Goal: Transaction & Acquisition: Purchase product/service

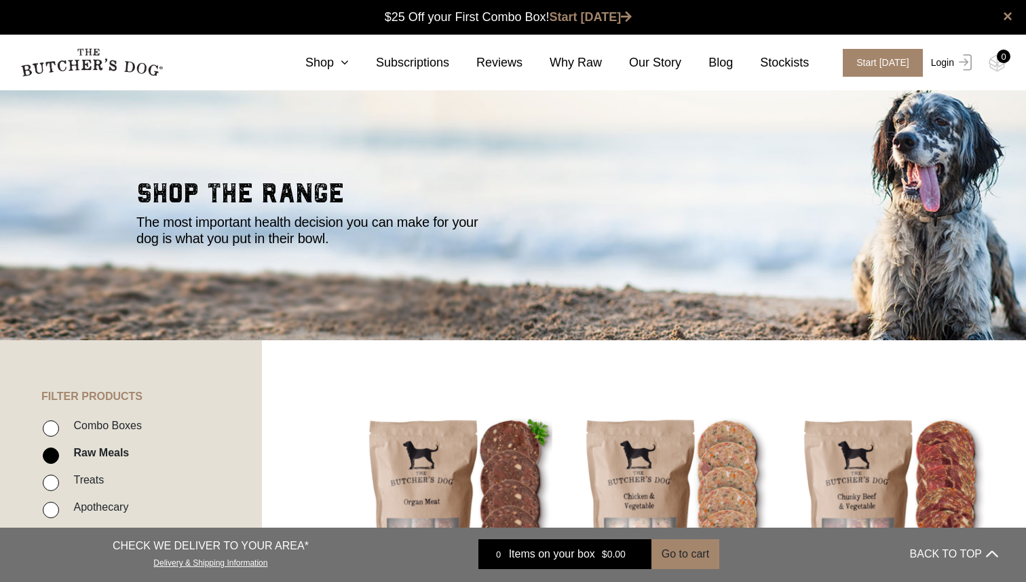
click at [957, 64] on img at bounding box center [964, 62] width 18 height 16
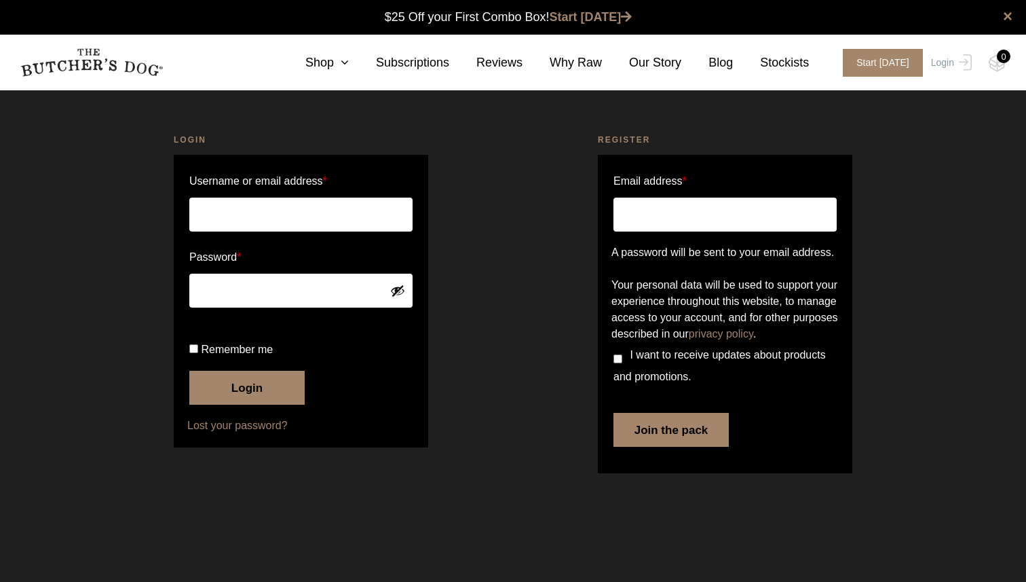
type input "dianavalia@gmail.com"
click at [247, 355] on span "Remember me" at bounding box center [237, 350] width 72 height 12
click at [198, 353] on input "Remember me" at bounding box center [193, 348] width 9 height 9
checkbox input "true"
click at [244, 405] on button "Login" at bounding box center [246, 388] width 115 height 34
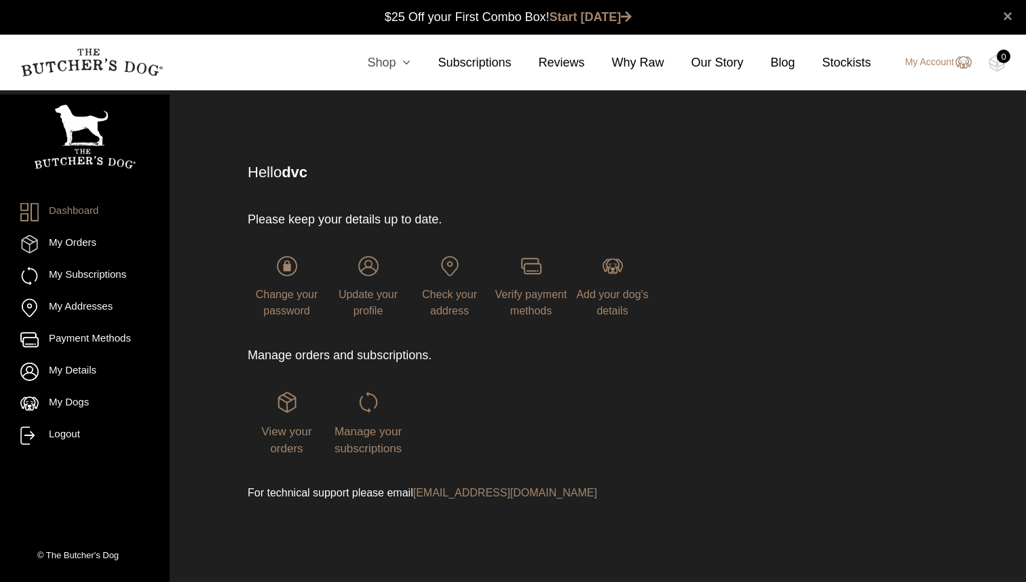
click at [399, 62] on icon at bounding box center [403, 62] width 15 height 12
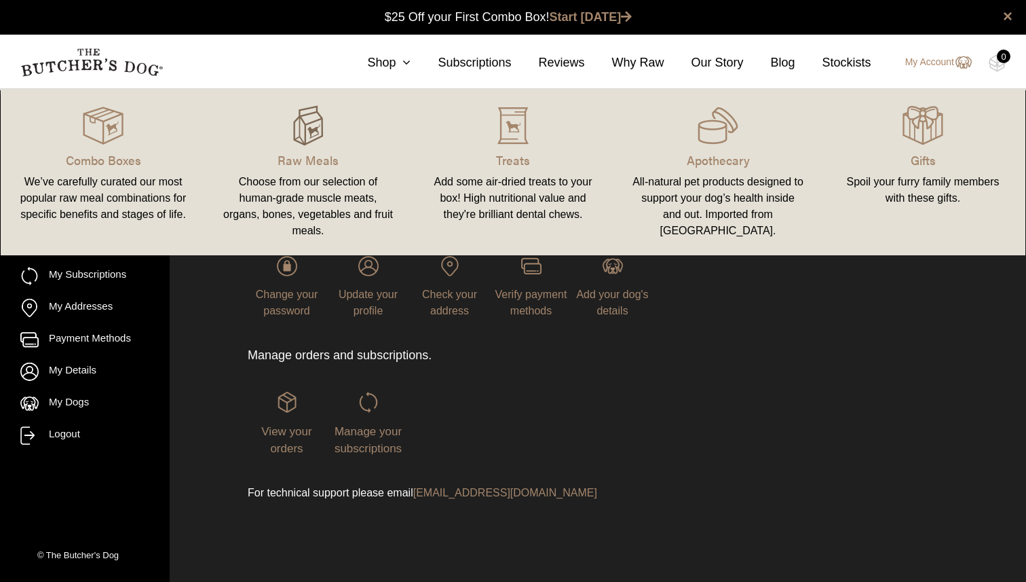
click at [302, 132] on img at bounding box center [308, 125] width 41 height 41
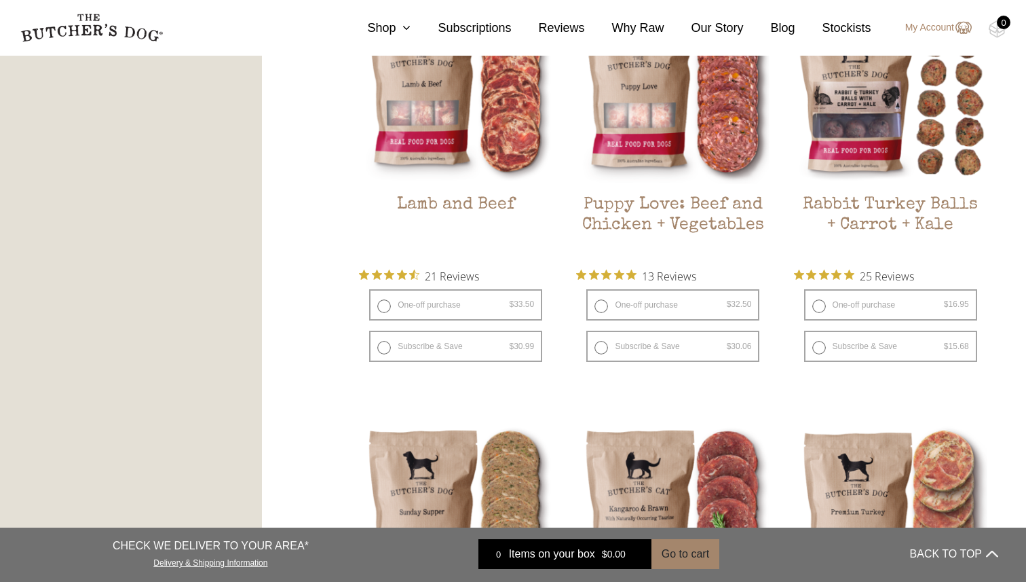
scroll to position [1235, 0]
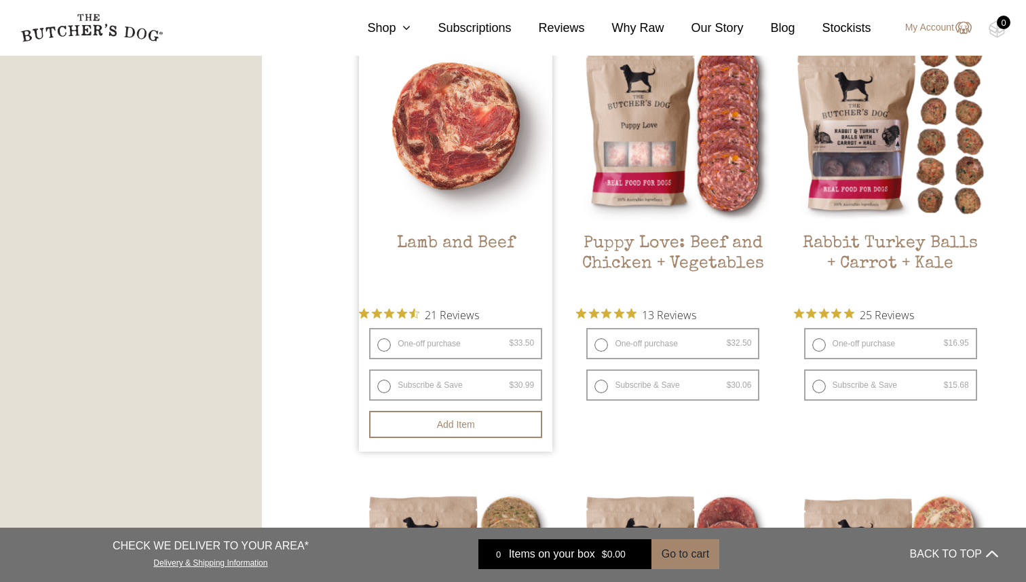
click at [400, 345] on label "One-off purchase $ 33.50 — or subscribe and save 7.5%" at bounding box center [455, 343] width 173 height 31
radio input "true"
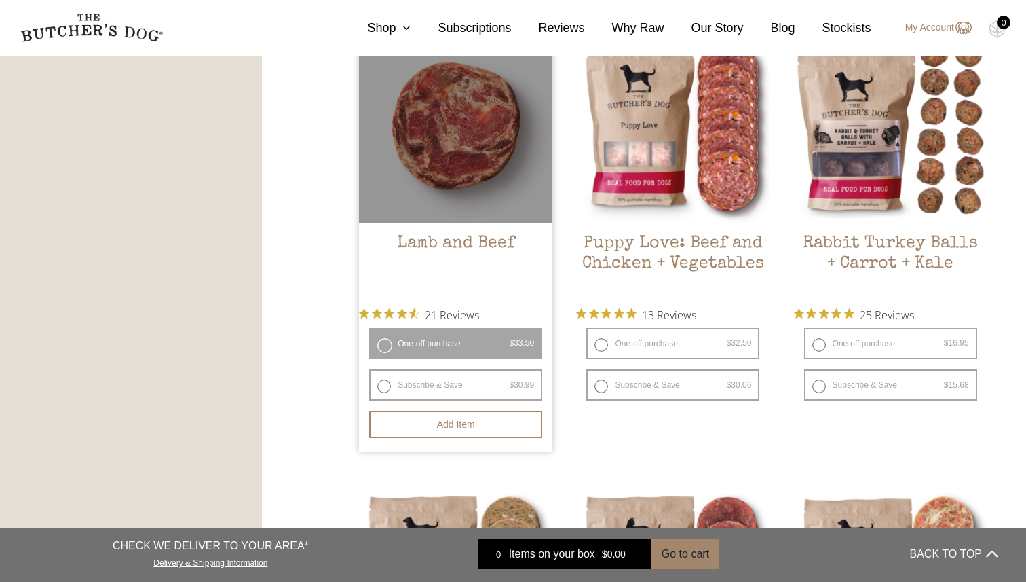
click at [386, 345] on label "One-off purchase $ 33.50 — or subscribe and save 7.5%" at bounding box center [455, 343] width 173 height 31
click at [466, 428] on button "Add item" at bounding box center [455, 424] width 173 height 27
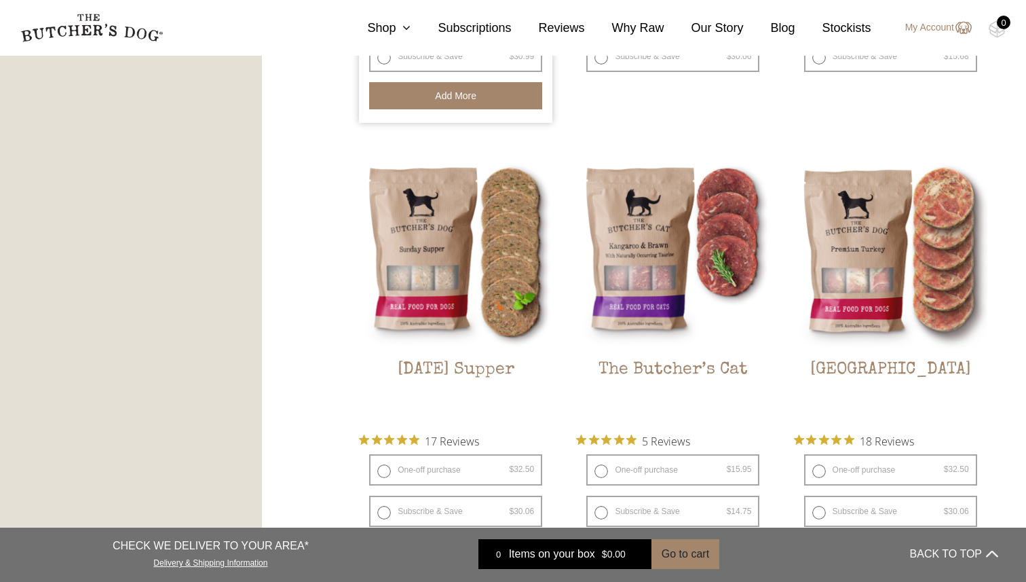
scroll to position [1567, 0]
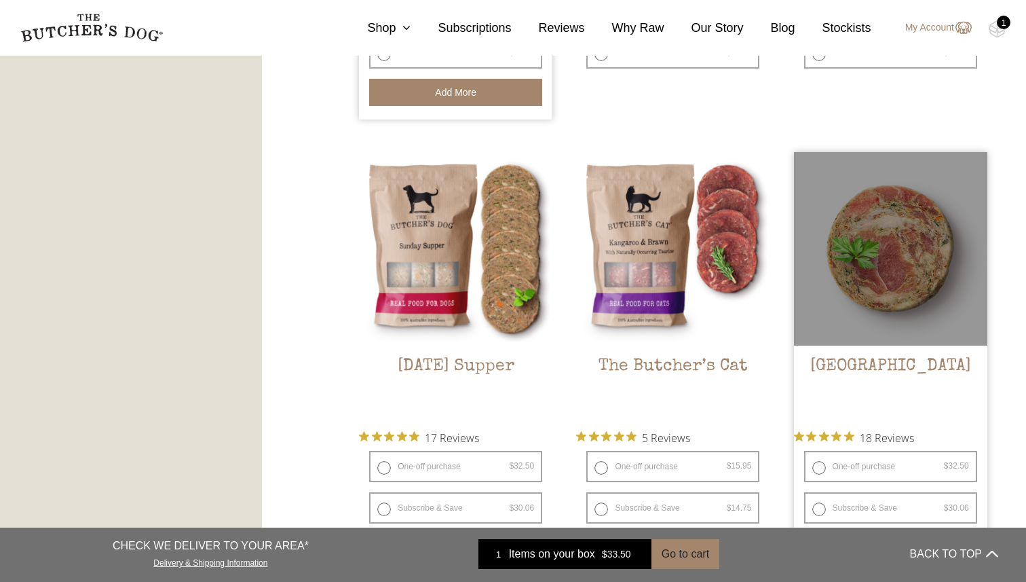
click at [903, 466] on label "One-off purchase $ 32.50 — or subscribe and save 7.5%" at bounding box center [890, 466] width 173 height 31
radio input "true"
radio input "false"
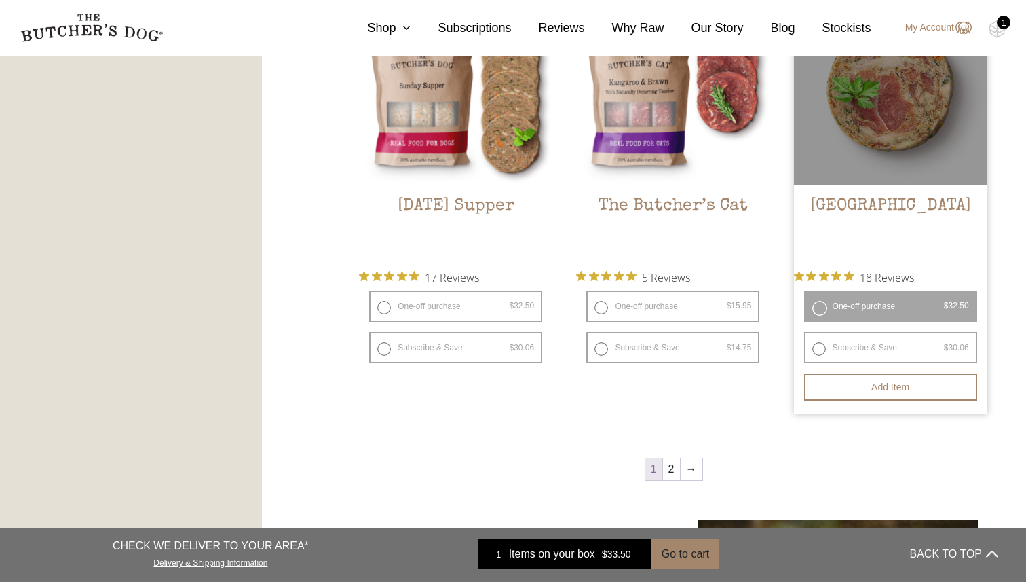
scroll to position [1726, 0]
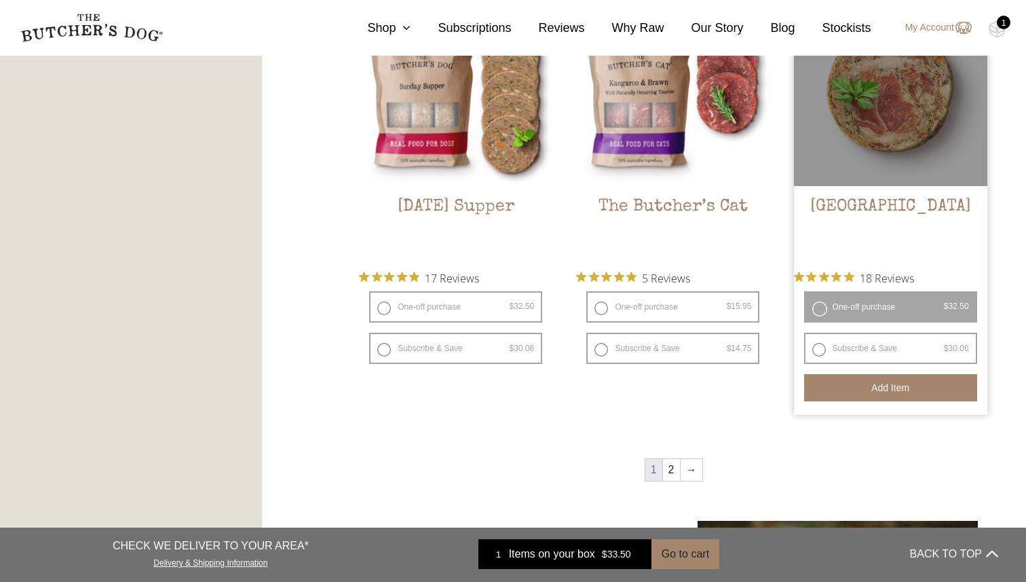
click at [895, 380] on button "Add item" at bounding box center [890, 387] width 173 height 27
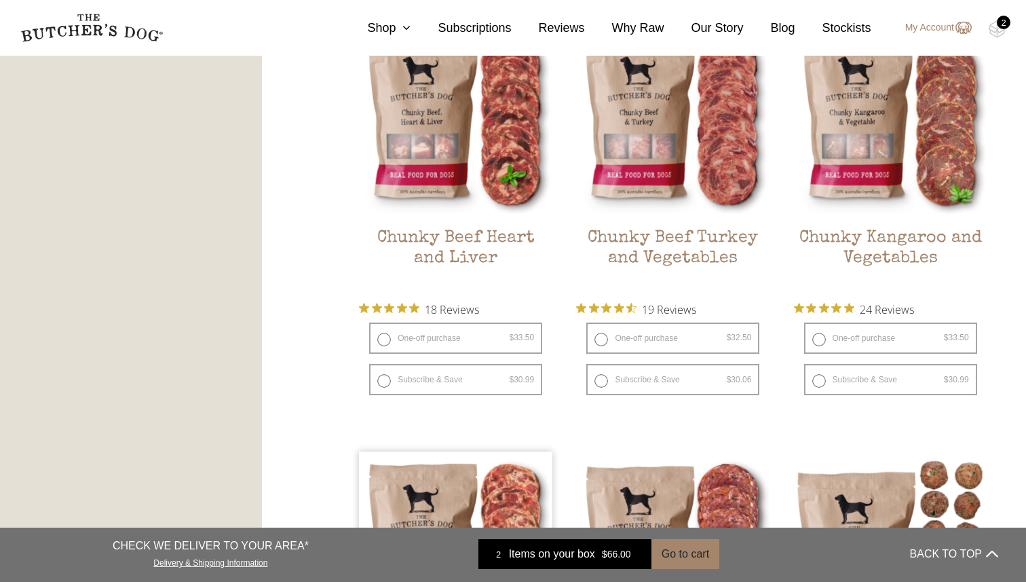
scroll to position [811, 0]
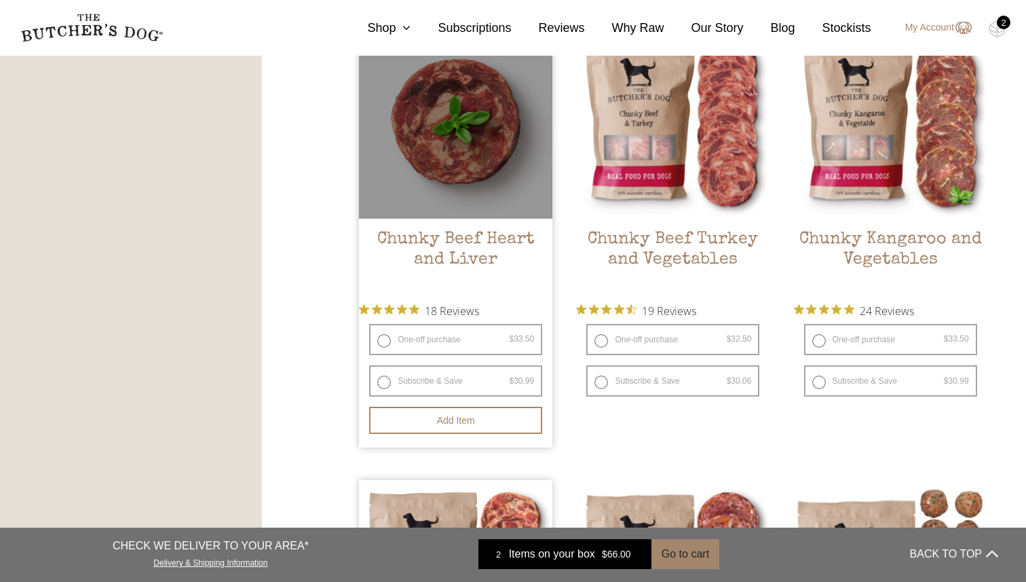
click at [464, 335] on label "One-off purchase $ 33.50 — or subscribe and save 7.5%" at bounding box center [455, 339] width 173 height 31
radio input "true"
radio input "false"
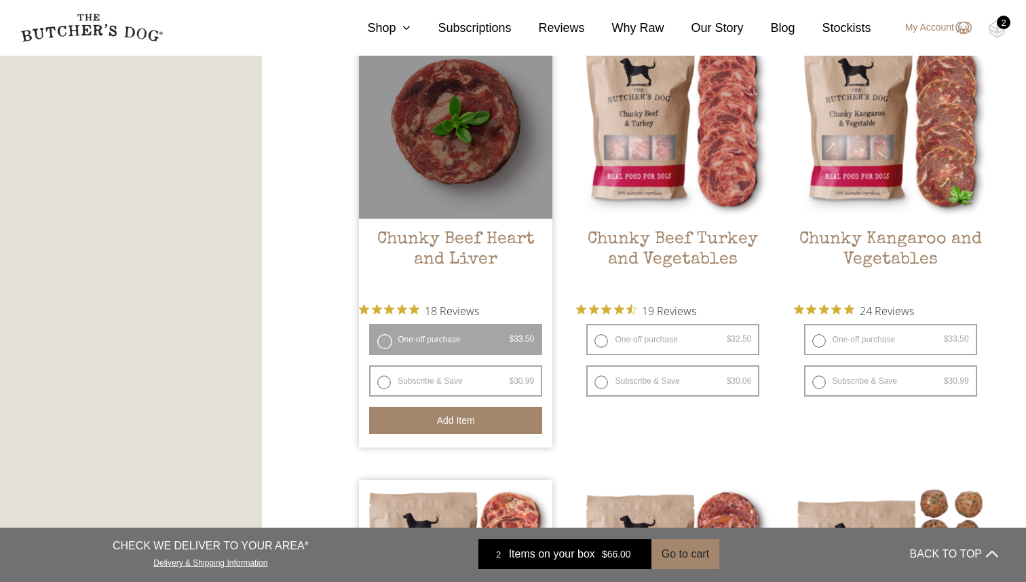
click at [454, 422] on button "Add item" at bounding box center [455, 420] width 173 height 27
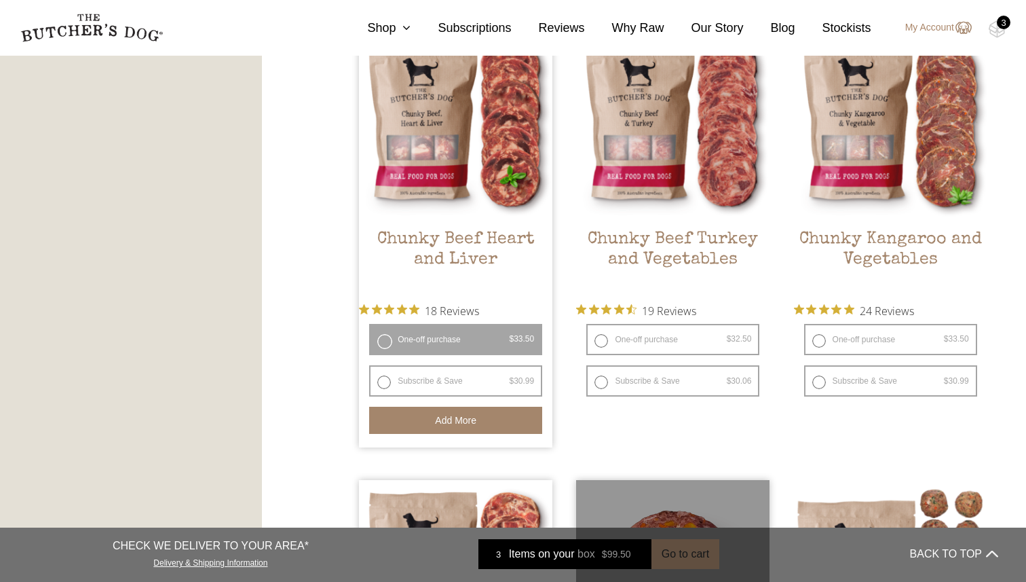
click at [685, 554] on div at bounding box center [672, 576] width 193 height 193
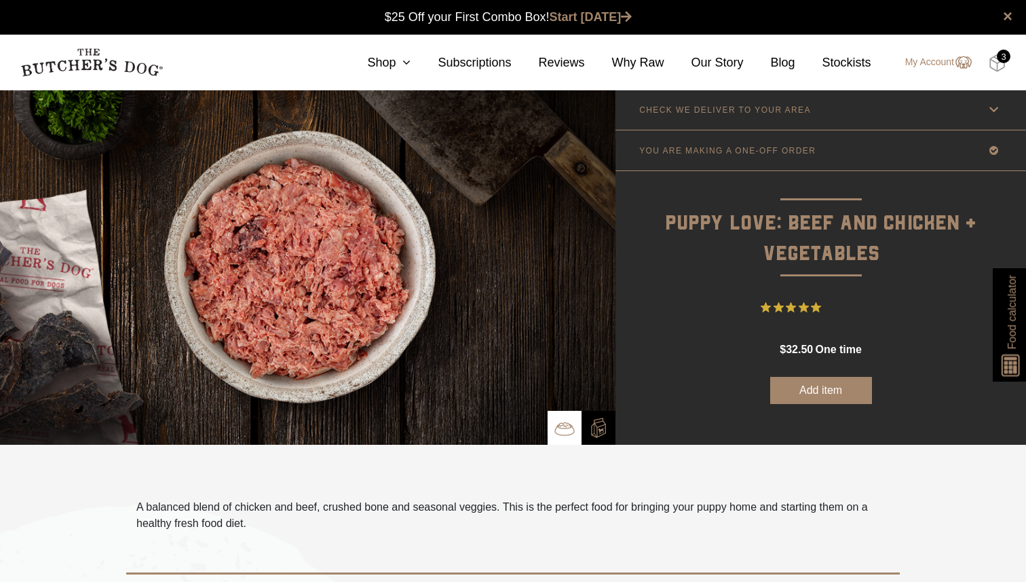
click at [997, 60] on img at bounding box center [997, 63] width 17 height 18
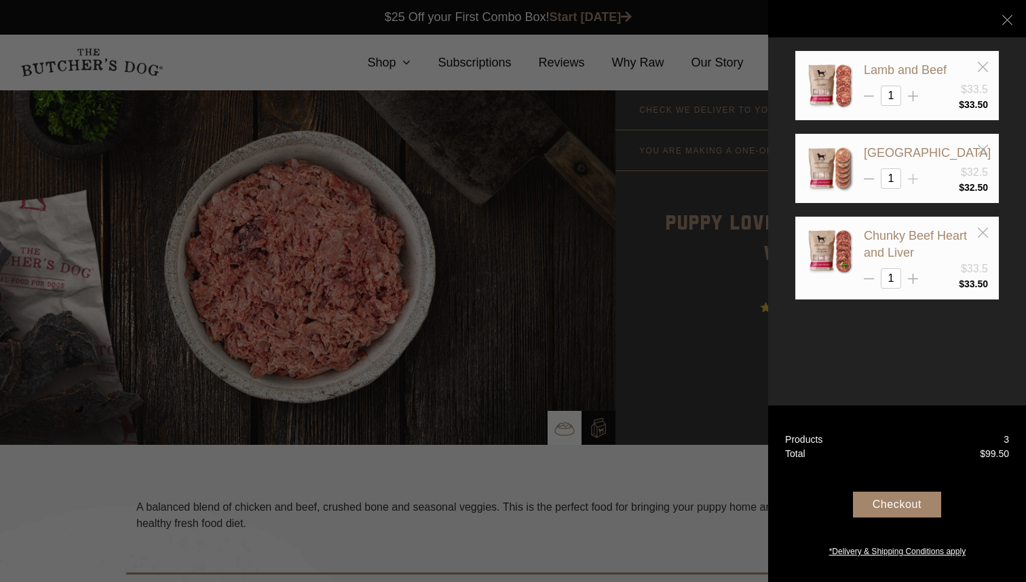
click at [914, 174] on icon at bounding box center [913, 179] width 10 height 10
type input "2"
click at [384, 58] on div at bounding box center [513, 291] width 1026 height 582
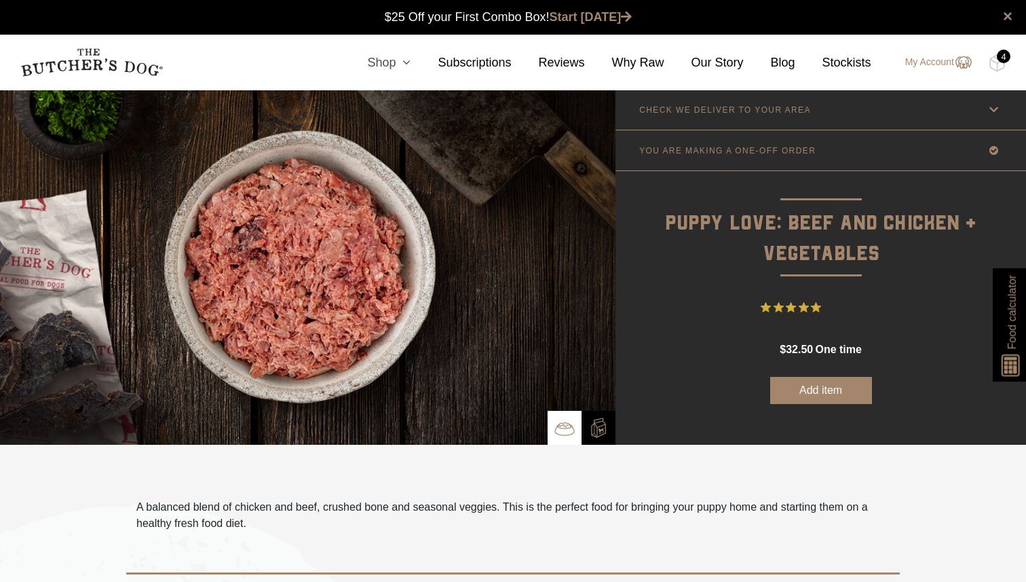
click at [396, 60] on icon at bounding box center [403, 62] width 15 height 12
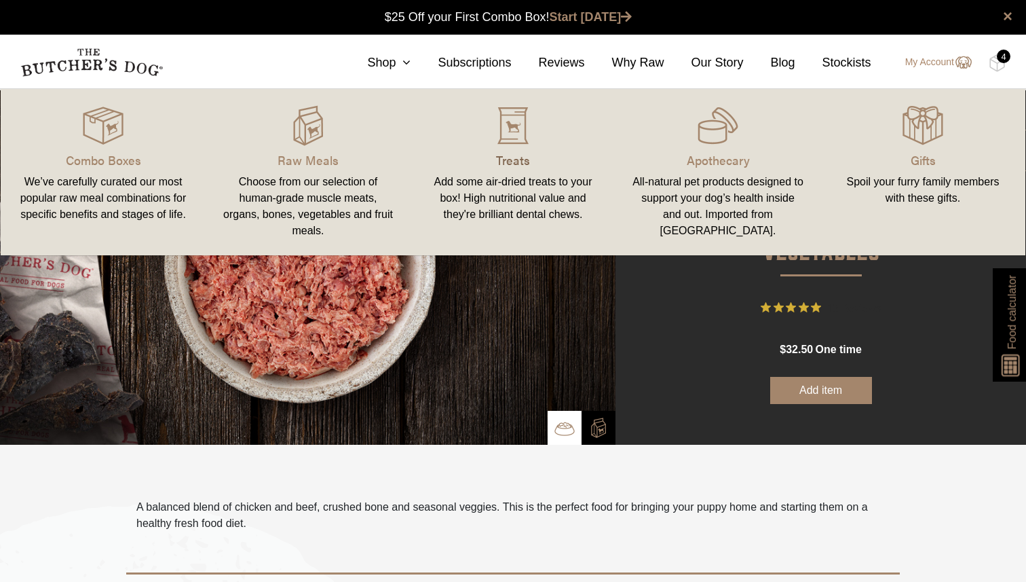
click at [530, 153] on p "Treats" at bounding box center [513, 160] width 172 height 18
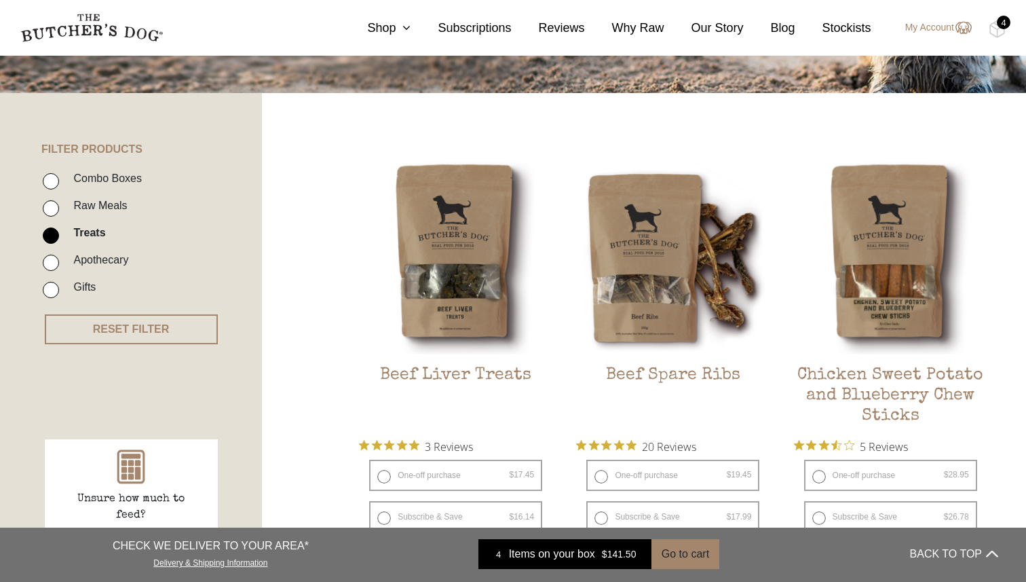
scroll to position [259, 0]
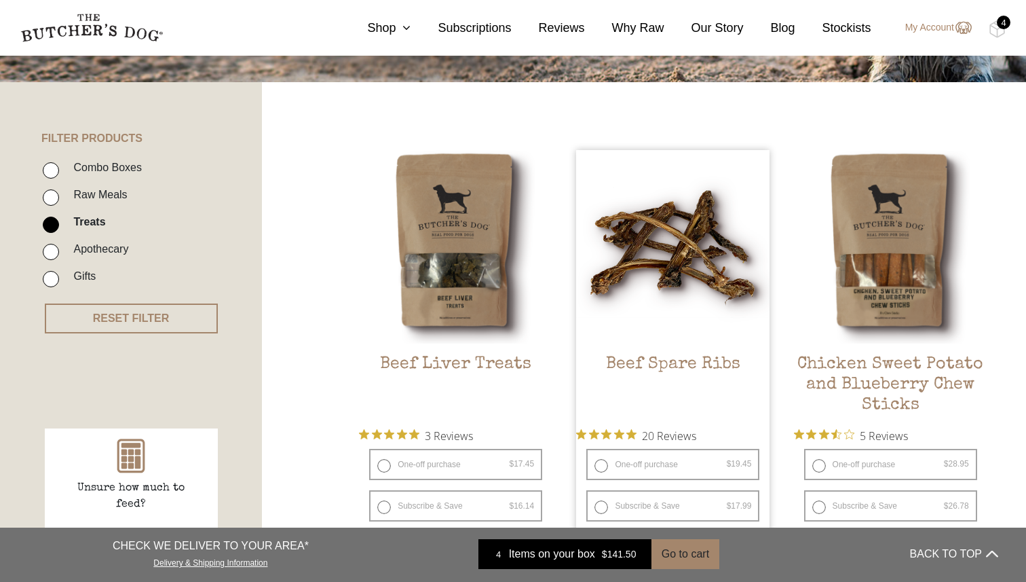
click at [638, 466] on label "One-off purchase $ 19.45 — or subscribe and save 7.5%" at bounding box center [673, 464] width 173 height 31
radio input "true"
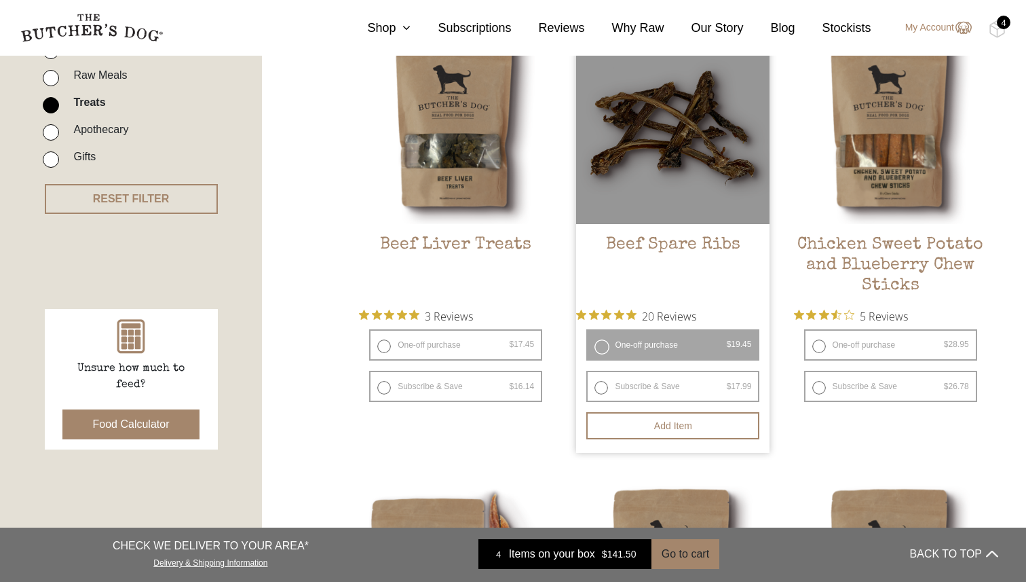
scroll to position [377, 0]
click at [656, 425] on button "Add item" at bounding box center [673, 426] width 173 height 27
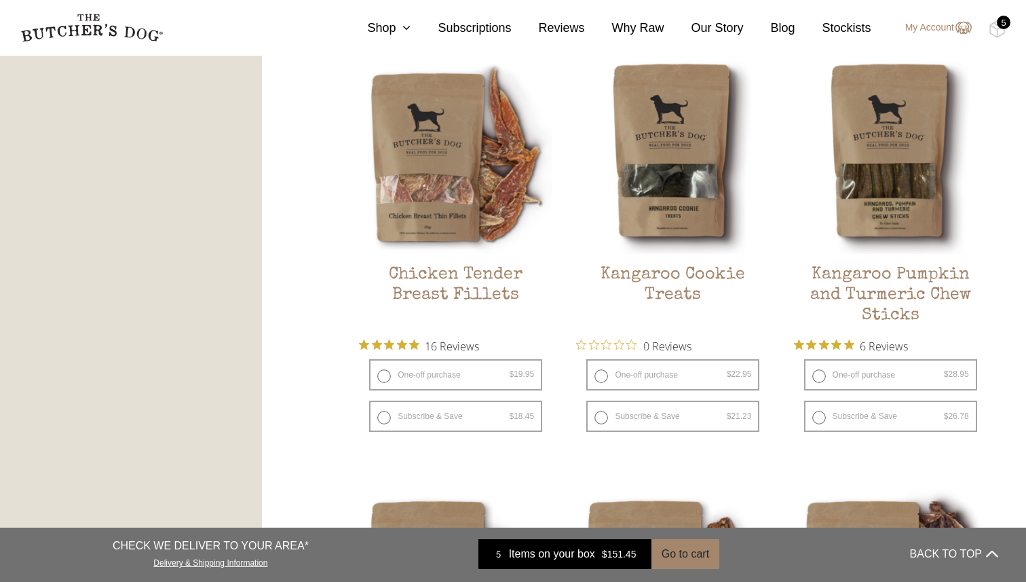
scroll to position [818, 0]
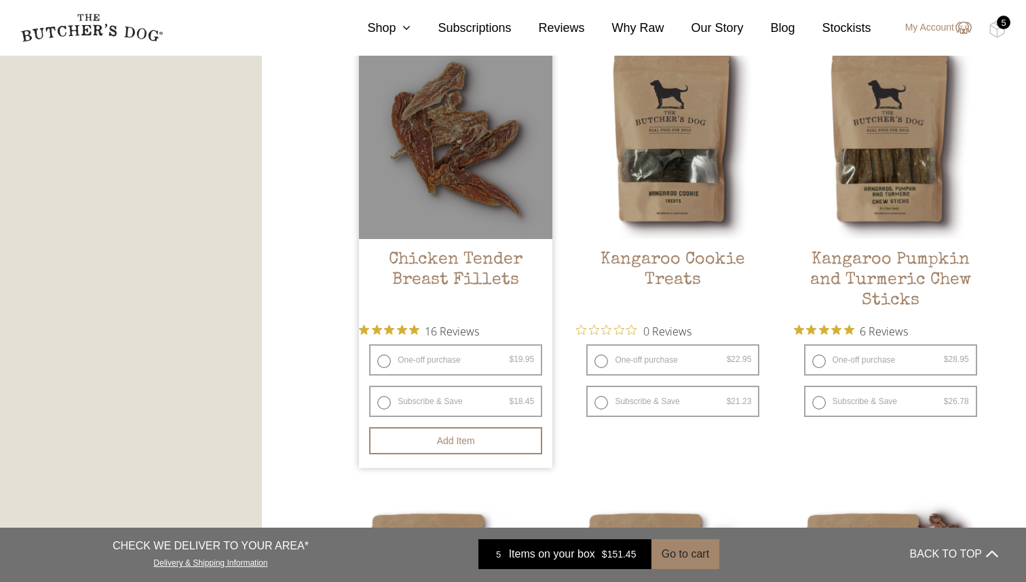
click at [451, 355] on label "One-off purchase $ 19.95 — or subscribe and save 7.5%" at bounding box center [455, 359] width 173 height 31
radio input "true"
radio input "false"
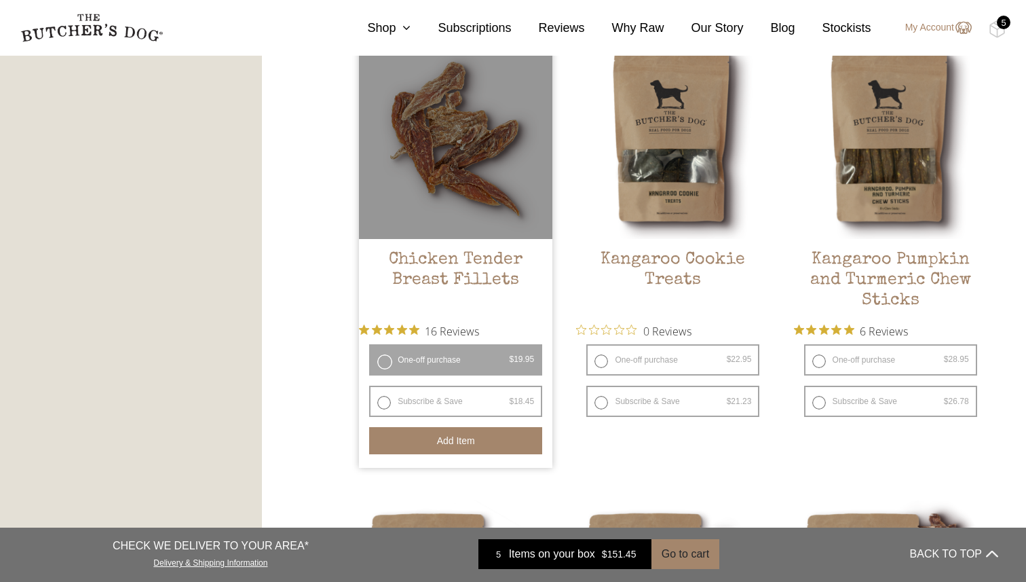
click at [452, 445] on button "Add item" at bounding box center [455, 440] width 173 height 27
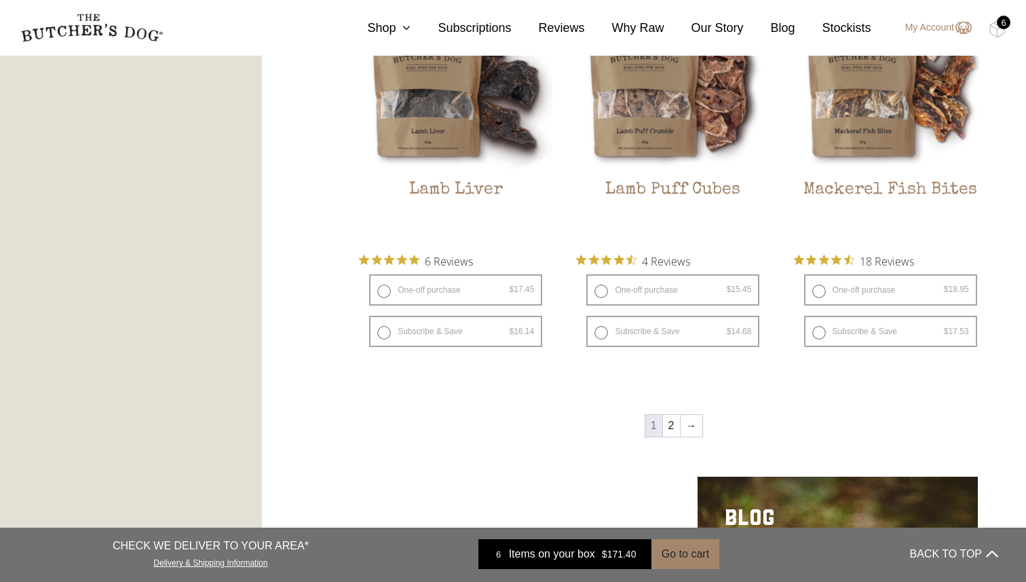
scroll to position [1787, 0]
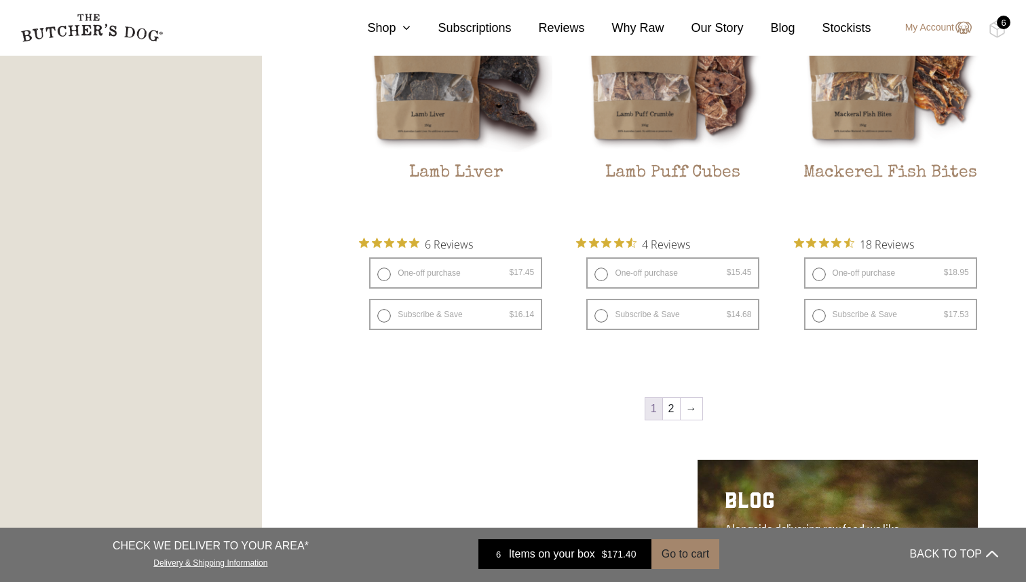
click at [1003, 24] on div "6" at bounding box center [1004, 23] width 14 height 14
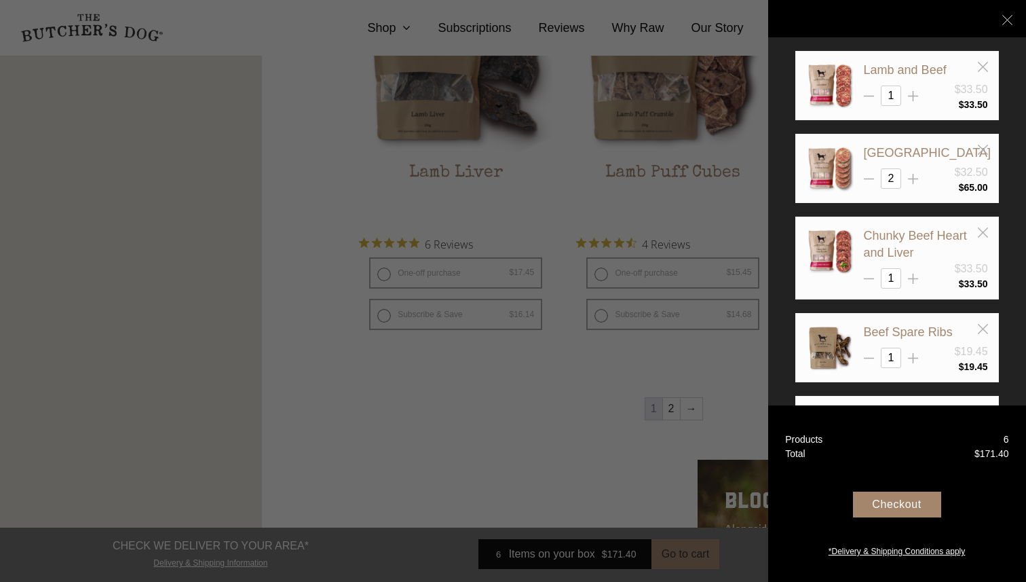
click at [904, 505] on div "Checkout" at bounding box center [897, 505] width 88 height 26
